Goal: Task Accomplishment & Management: Manage account settings

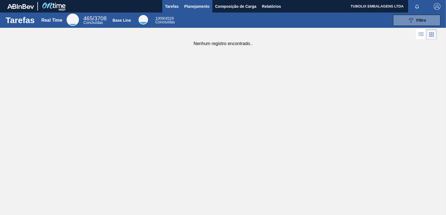
click at [197, 3] on span "Planejamento" at bounding box center [196, 6] width 25 height 7
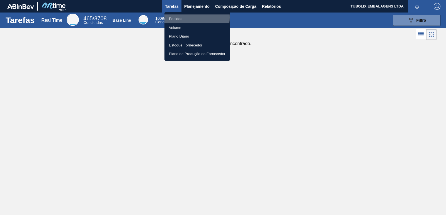
click at [179, 17] on li "Pedidos" at bounding box center [196, 18] width 65 height 9
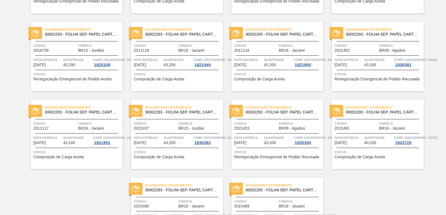
scroll to position [860, 0]
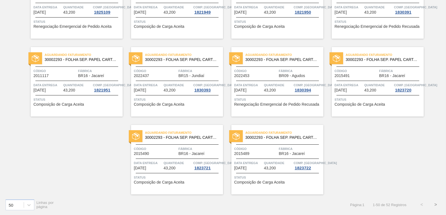
click at [436, 204] on button ">" at bounding box center [435, 205] width 14 height 14
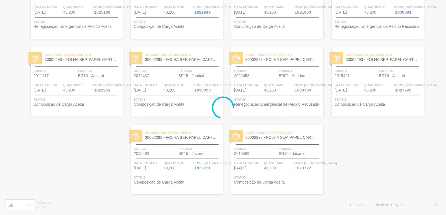
scroll to position [0, 0]
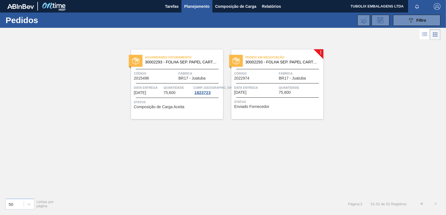
click at [286, 63] on span "30002293 - FOLHA SEP. PAPEL CARTAO 1200x1000M 350g" at bounding box center [282, 62] width 74 height 4
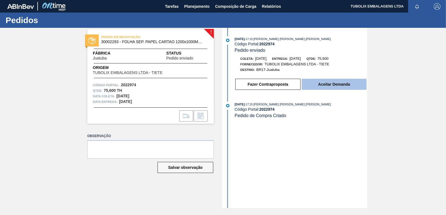
click at [334, 84] on button "Aceitar Demanda" at bounding box center [333, 84] width 65 height 11
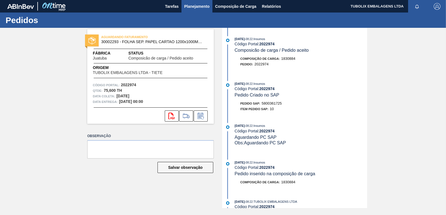
click at [191, 5] on span "Planejamento" at bounding box center [196, 6] width 25 height 7
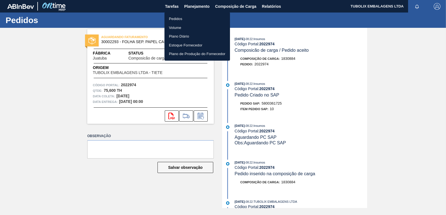
click at [179, 15] on li "Pedidos" at bounding box center [196, 18] width 65 height 9
